Goal: Information Seeking & Learning: Learn about a topic

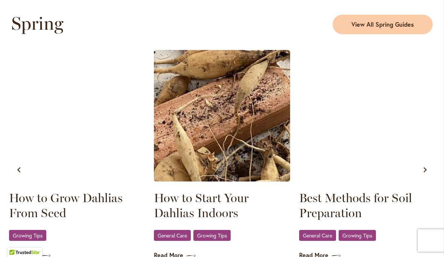
scroll to position [414, 0]
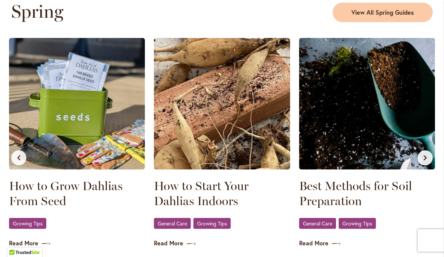
click at [21, 131] on img at bounding box center [77, 104] width 136 height 132
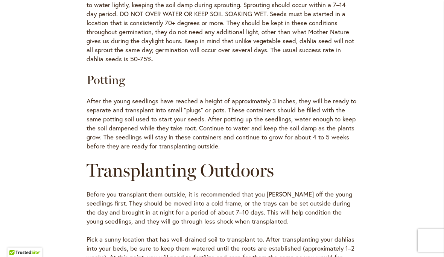
scroll to position [605, 0]
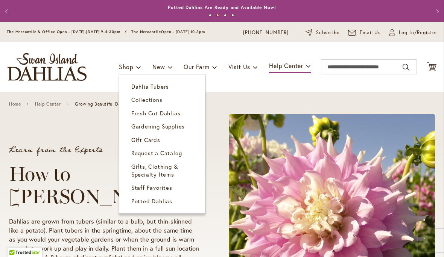
click at [135, 101] on span "Collections" at bounding box center [146, 100] width 31 height 8
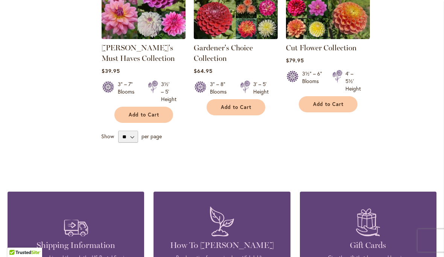
scroll to position [367, 0]
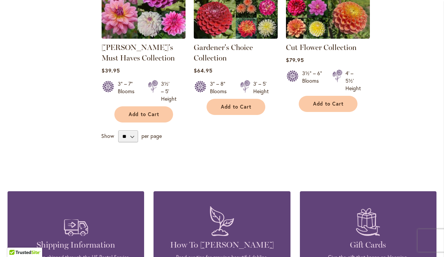
click at [330, 101] on span "Add to Cart" at bounding box center [328, 104] width 31 height 6
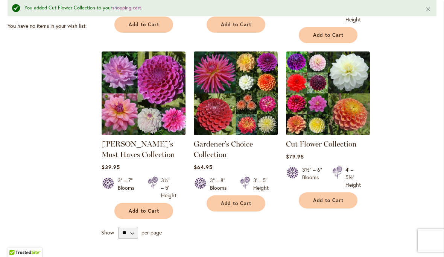
scroll to position [287, 0]
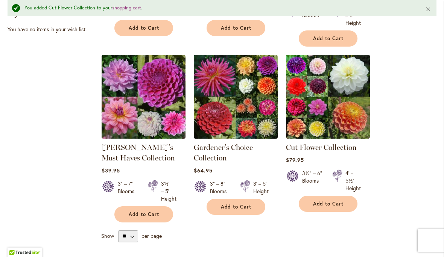
click at [312, 147] on link "Cut Flower Collection" at bounding box center [321, 147] width 71 height 9
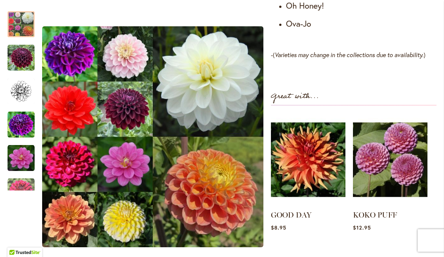
scroll to position [652, 0]
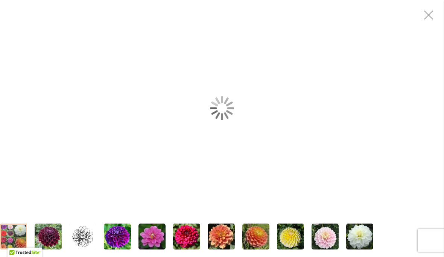
click at [121, 59] on div "CUT FLOWER COLLECTION" at bounding box center [222, 108] width 444 height 216
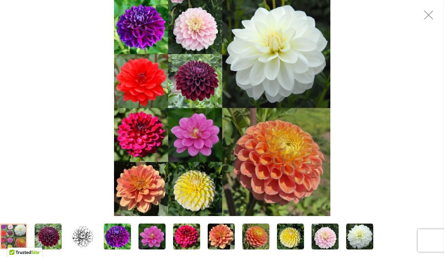
click at [323, 237] on img "Cut Flower Collection" at bounding box center [325, 236] width 27 height 27
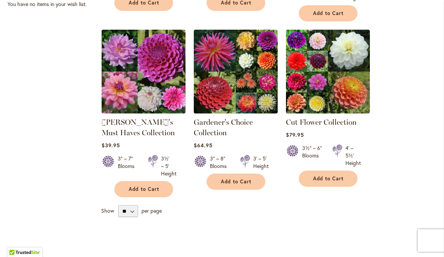
scroll to position [291, 0]
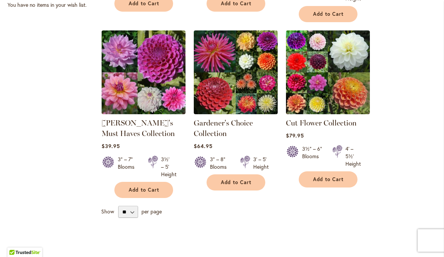
click at [114, 132] on link "[PERSON_NAME]'s Must Haves Collection" at bounding box center [138, 129] width 73 height 20
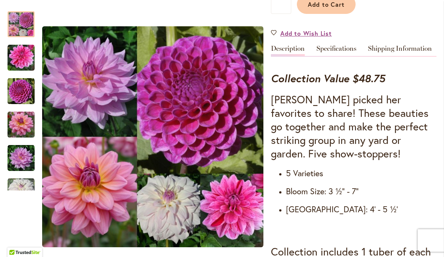
scroll to position [254, 0]
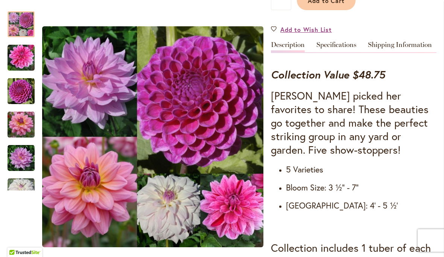
click at [420, 14] on div "Heather's Must Haves Collection $39.95 In stock SKU 783 Be the first to review …" at bounding box center [354, 233] width 166 height 754
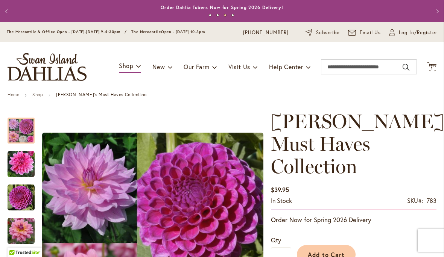
scroll to position [0, 0]
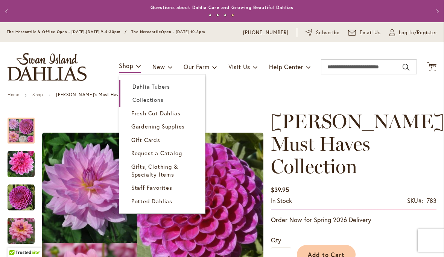
click at [135, 101] on span "Collections" at bounding box center [147, 100] width 31 height 8
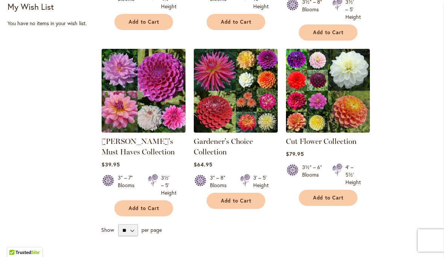
scroll to position [273, 0]
click at [14, 199] on div "Filter by: Filter By: Availability In Stock 6 items Bloom Style Mignon Single 1…" at bounding box center [222, 50] width 429 height 426
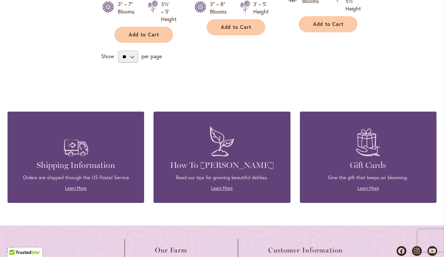
scroll to position [433, 0]
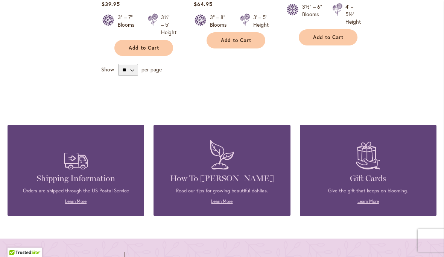
click at [132, 197] on div "Orders are shipped through the US Postal Service Learn More" at bounding box center [76, 196] width 114 height 17
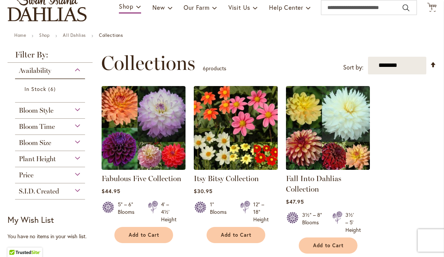
scroll to position [59, 0]
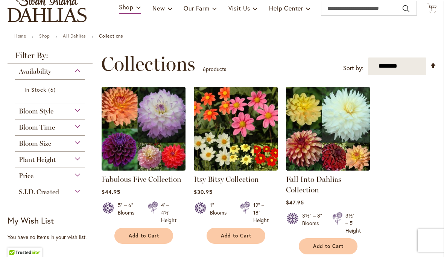
click at [75, 112] on div "Bloom Style" at bounding box center [50, 109] width 70 height 12
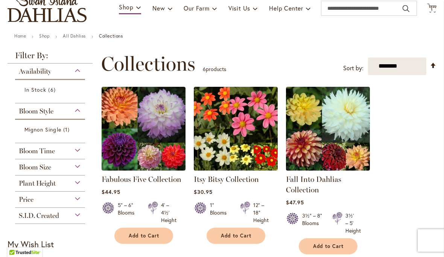
click at [76, 170] on div "Bloom Size" at bounding box center [50, 166] width 70 height 12
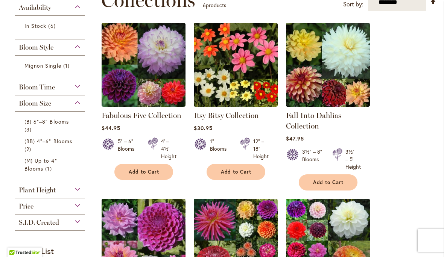
scroll to position [158, 0]
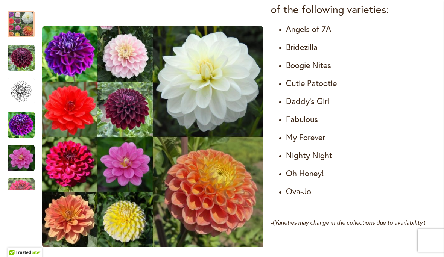
scroll to position [485, 0]
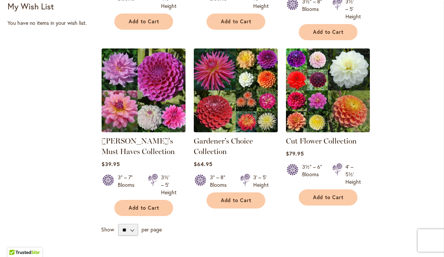
scroll to position [274, 0]
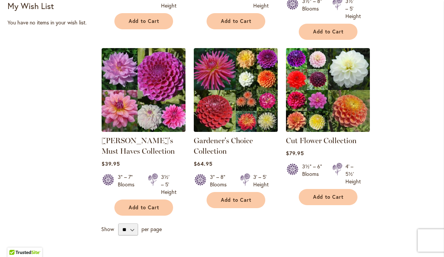
click at [39, 67] on div "Filter by: Filter By: Availability In Stock 6 items Bloom Style Mignon Single 1…" at bounding box center [222, 50] width 429 height 426
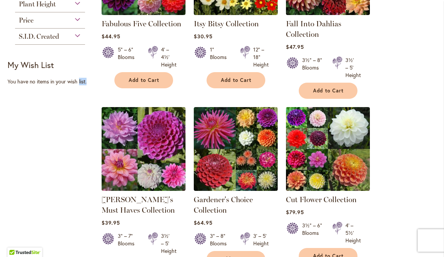
scroll to position [215, 0]
